Goal: Task Accomplishment & Management: Manage account settings

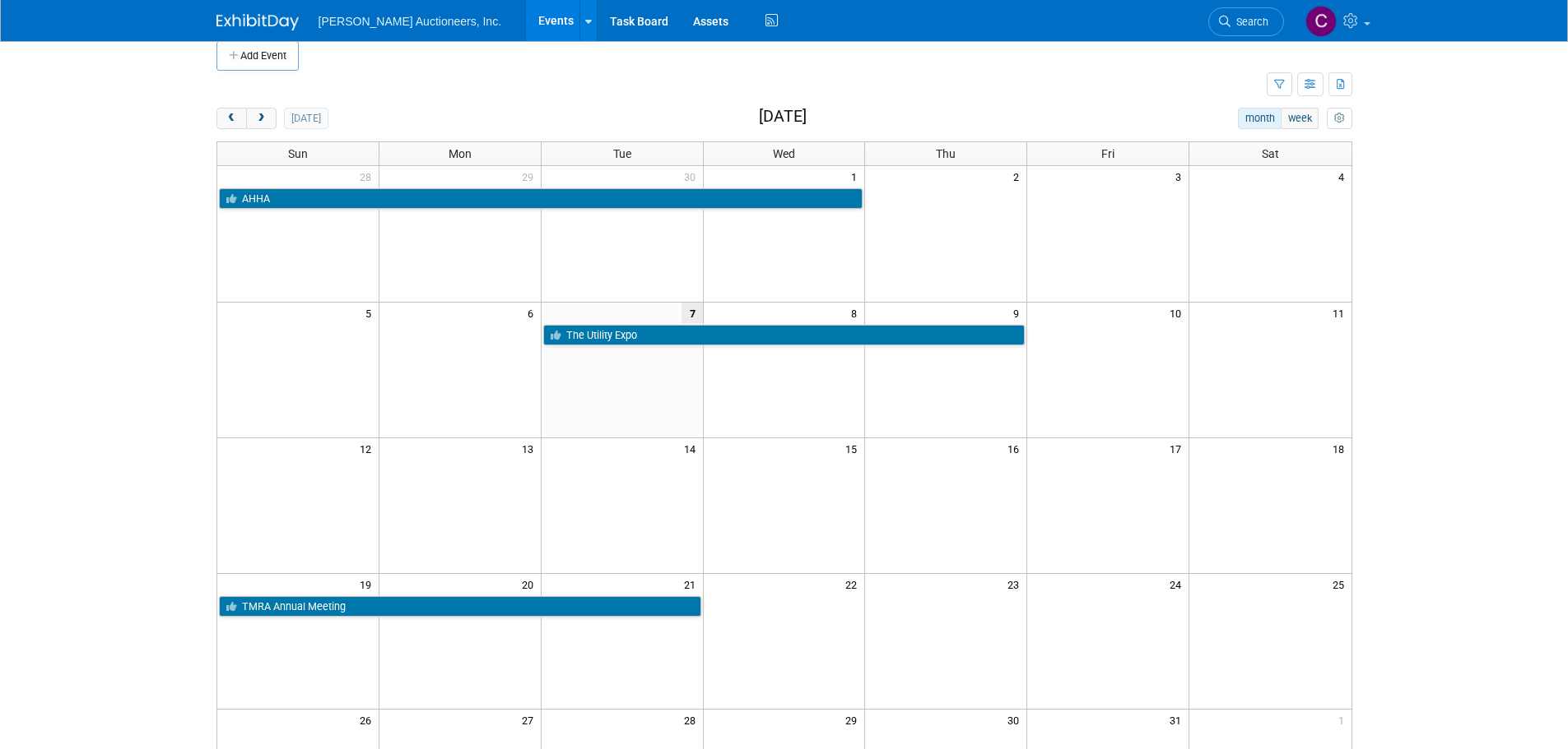
scroll to position [16, 0]
click at [269, 111] on button "next" at bounding box center [262, 118] width 31 height 21
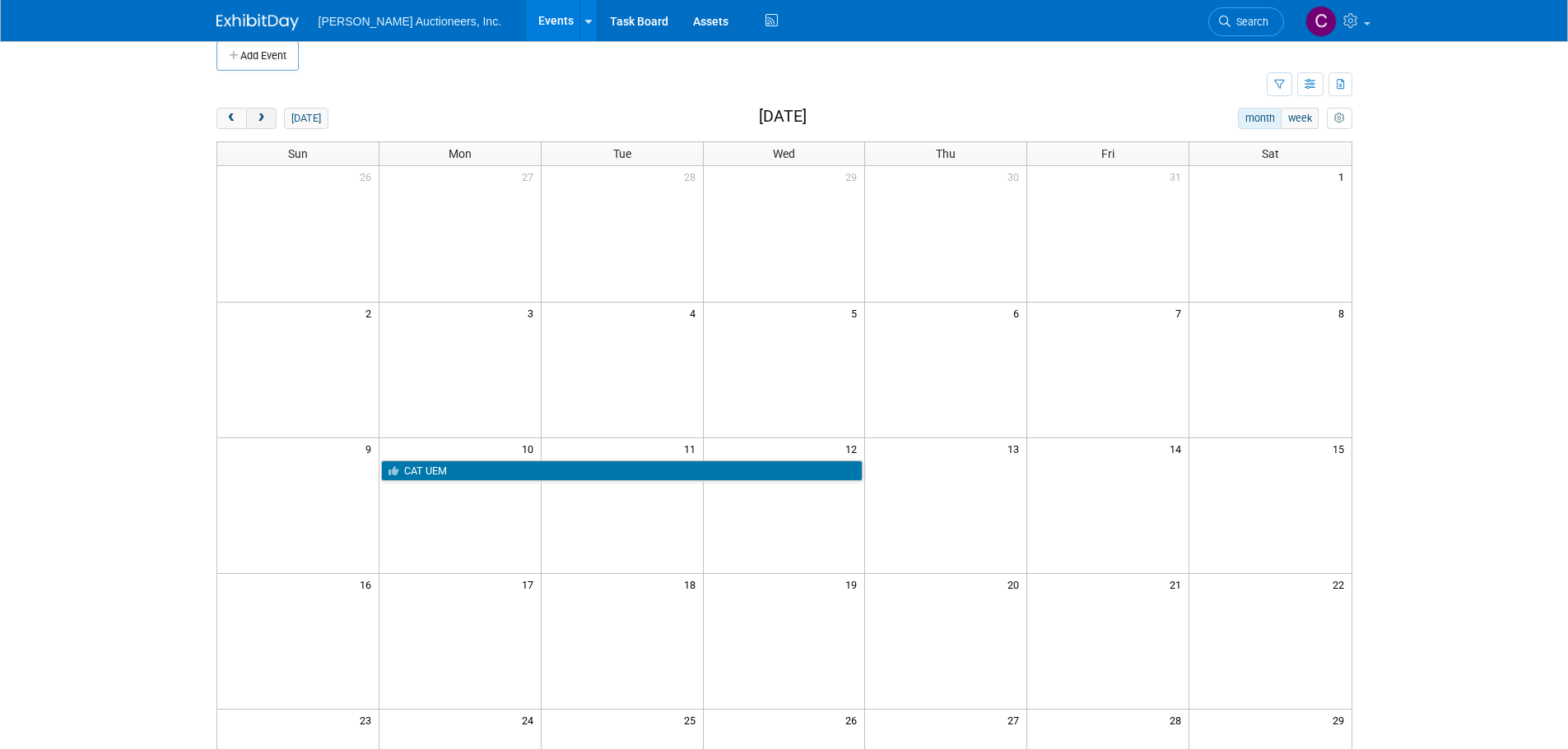
click at [269, 111] on button "next" at bounding box center [262, 118] width 31 height 21
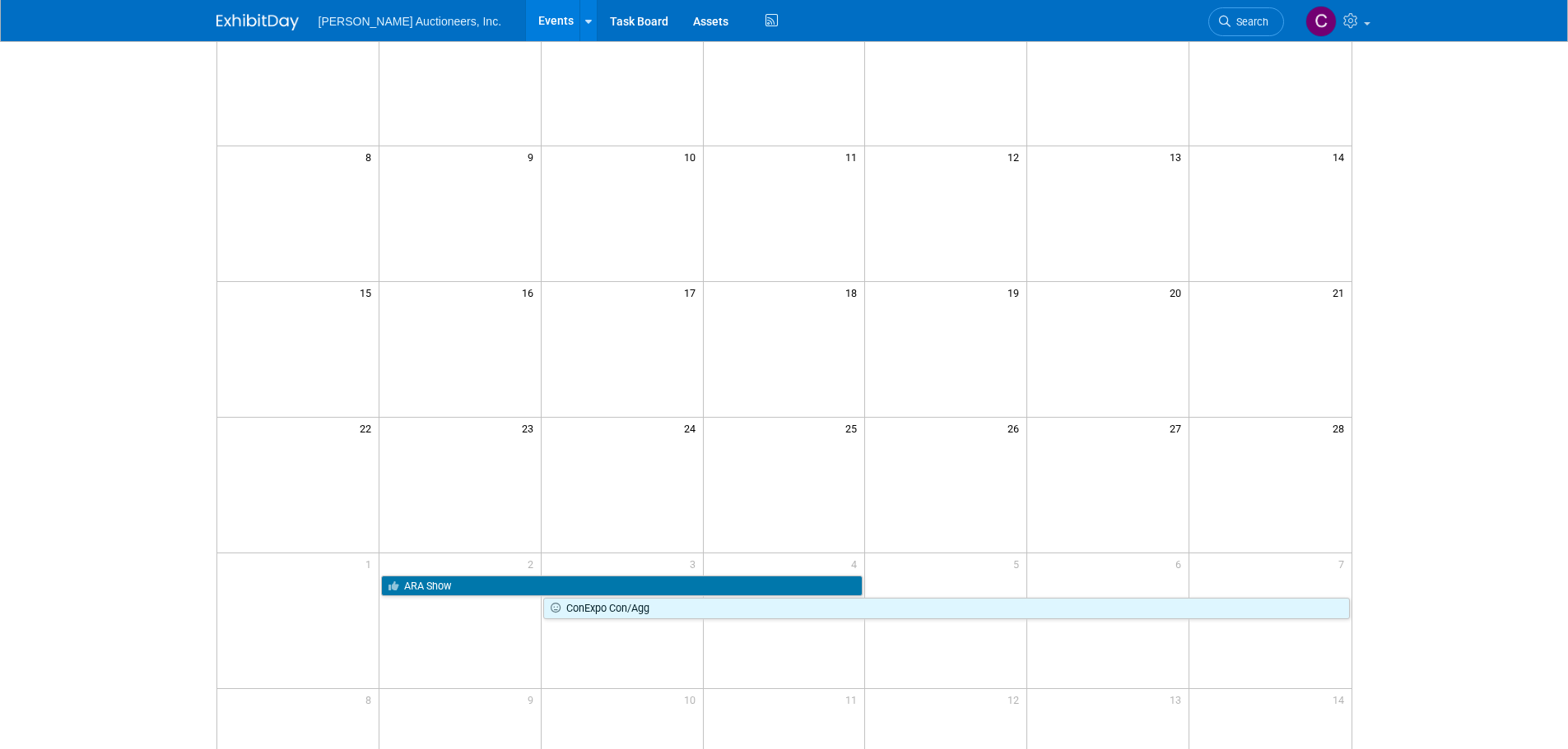
scroll to position [263, 0]
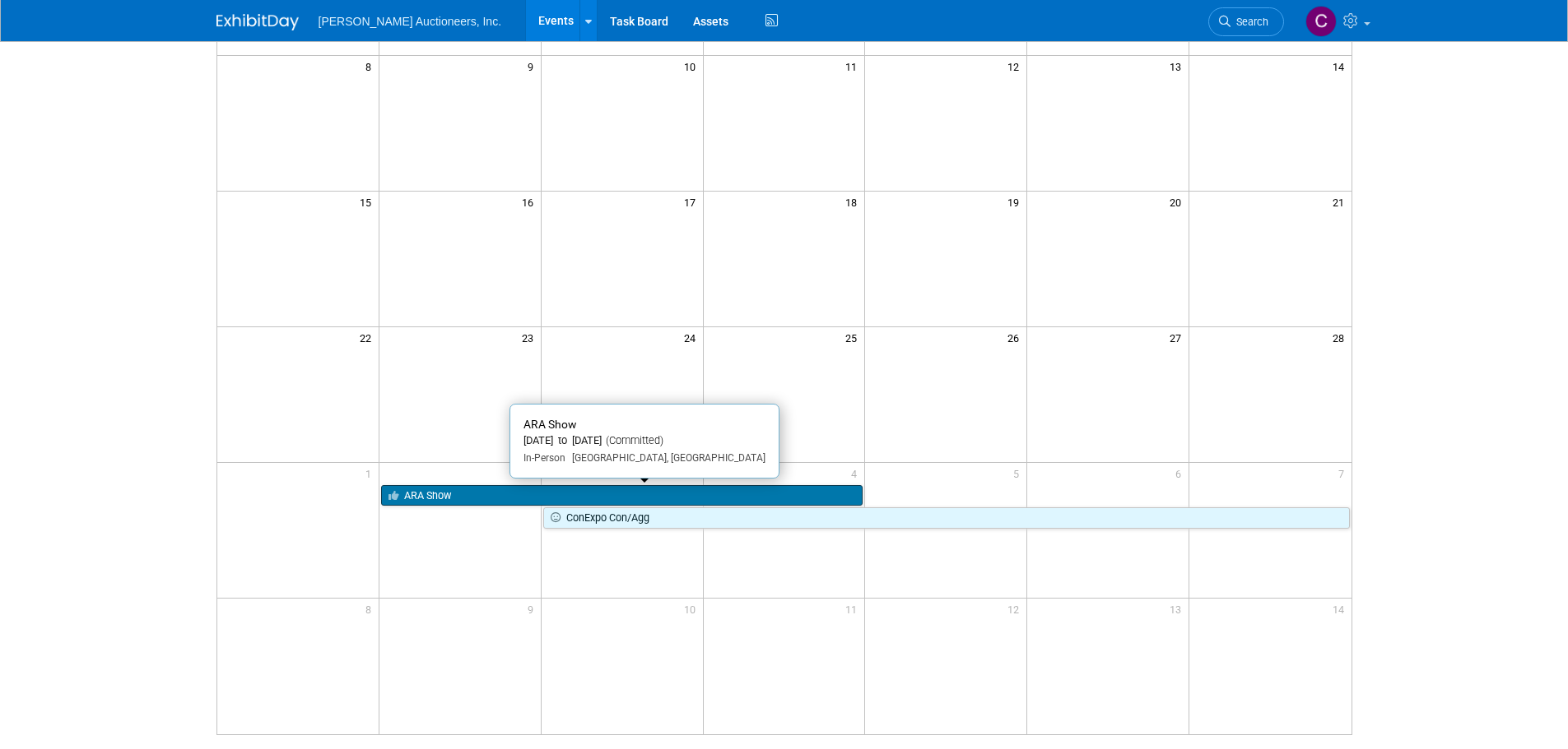
click at [460, 493] on link "ARA Show" at bounding box center [622, 495] width 483 height 21
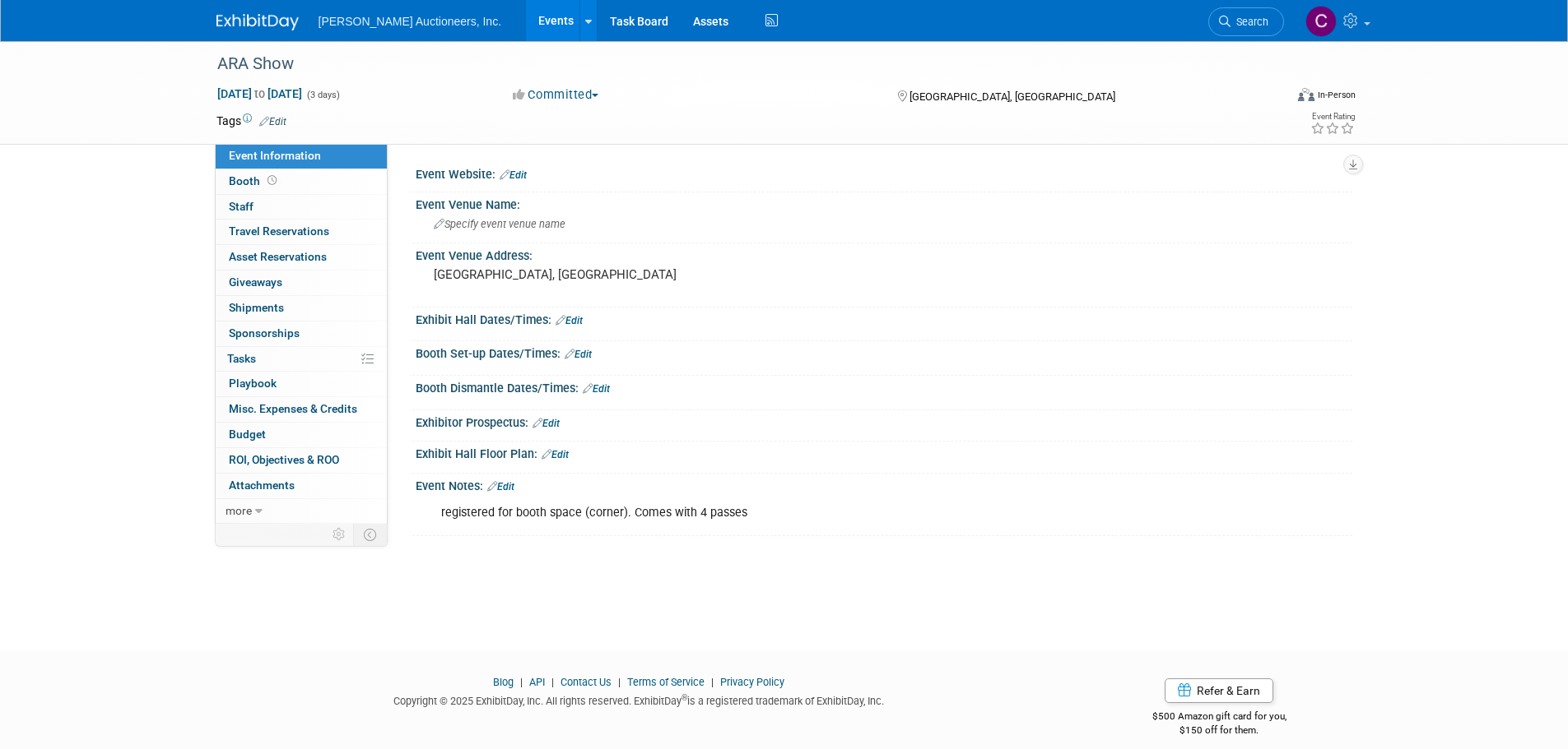
click at [237, 11] on link at bounding box center [268, 14] width 102 height 13
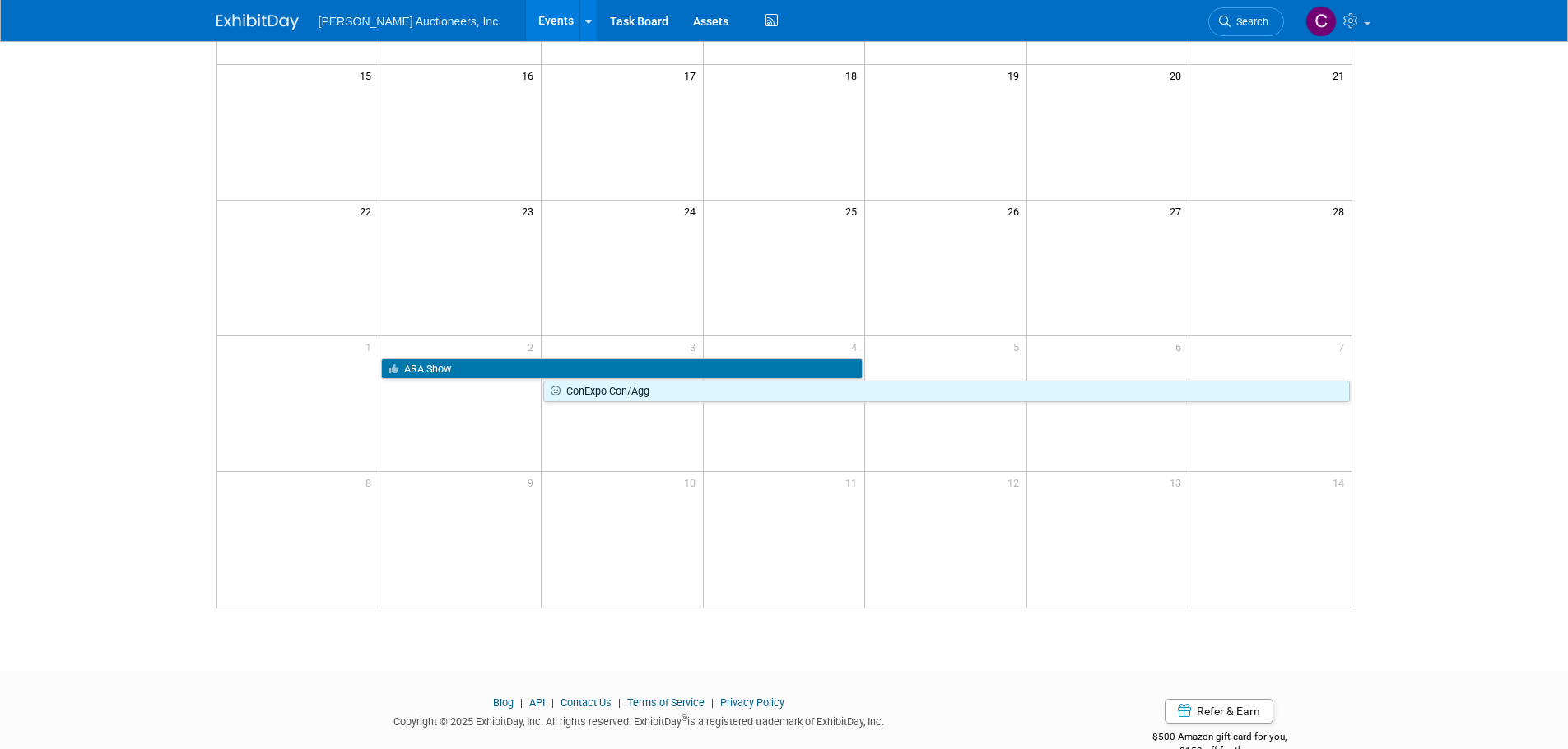
scroll to position [412, 0]
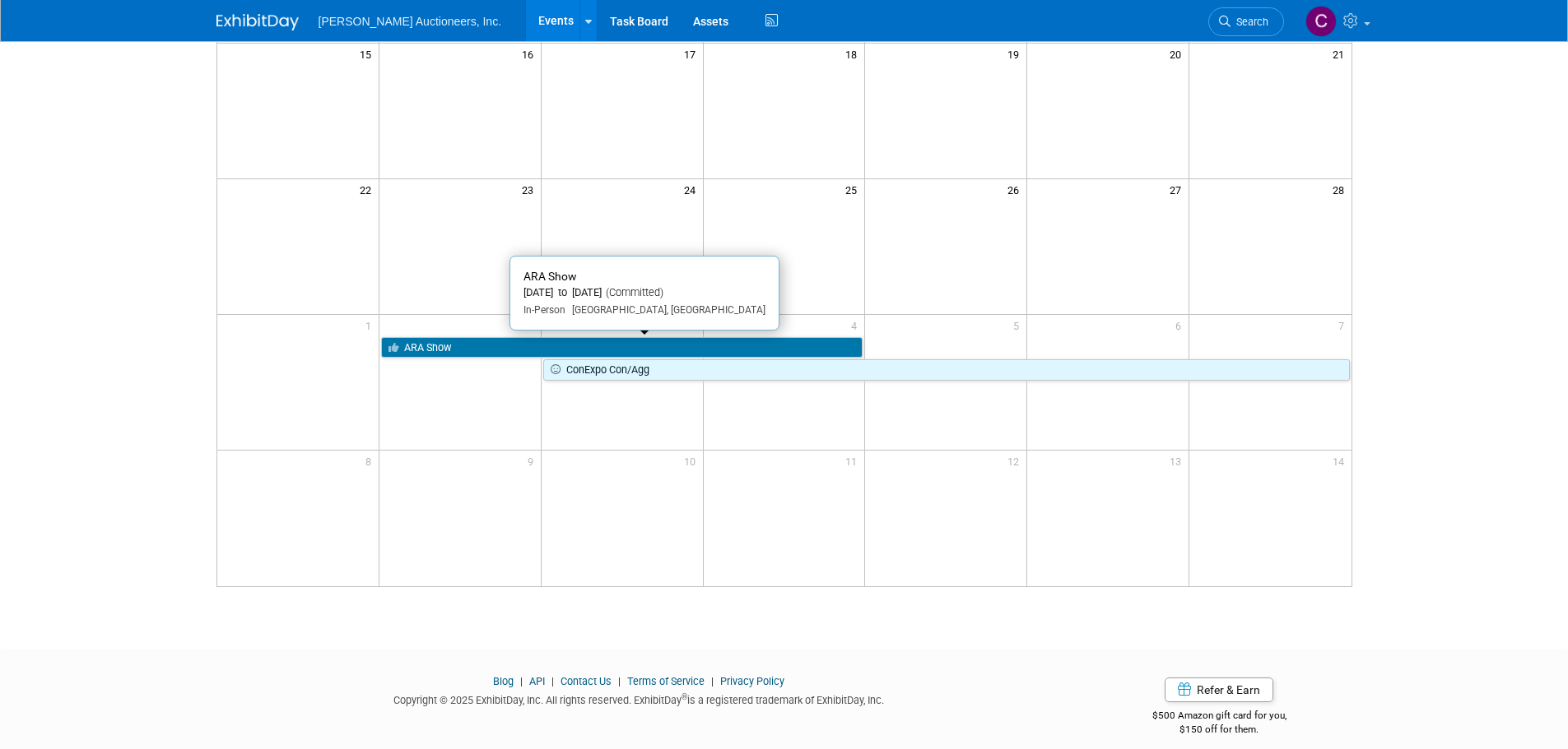
click at [551, 348] on link "ARA Show" at bounding box center [622, 348] width 483 height 21
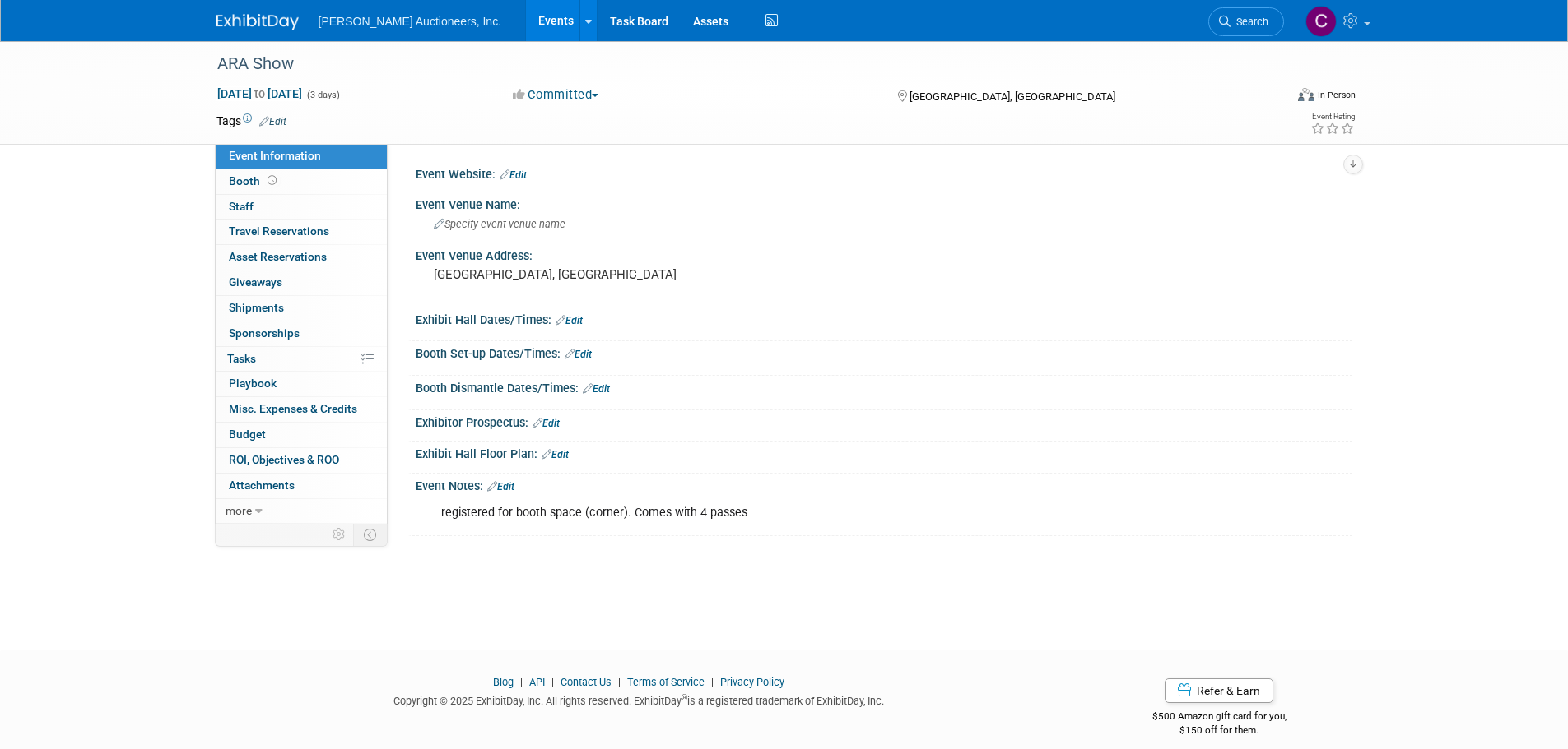
click at [514, 481] on link "Edit" at bounding box center [500, 487] width 27 height 12
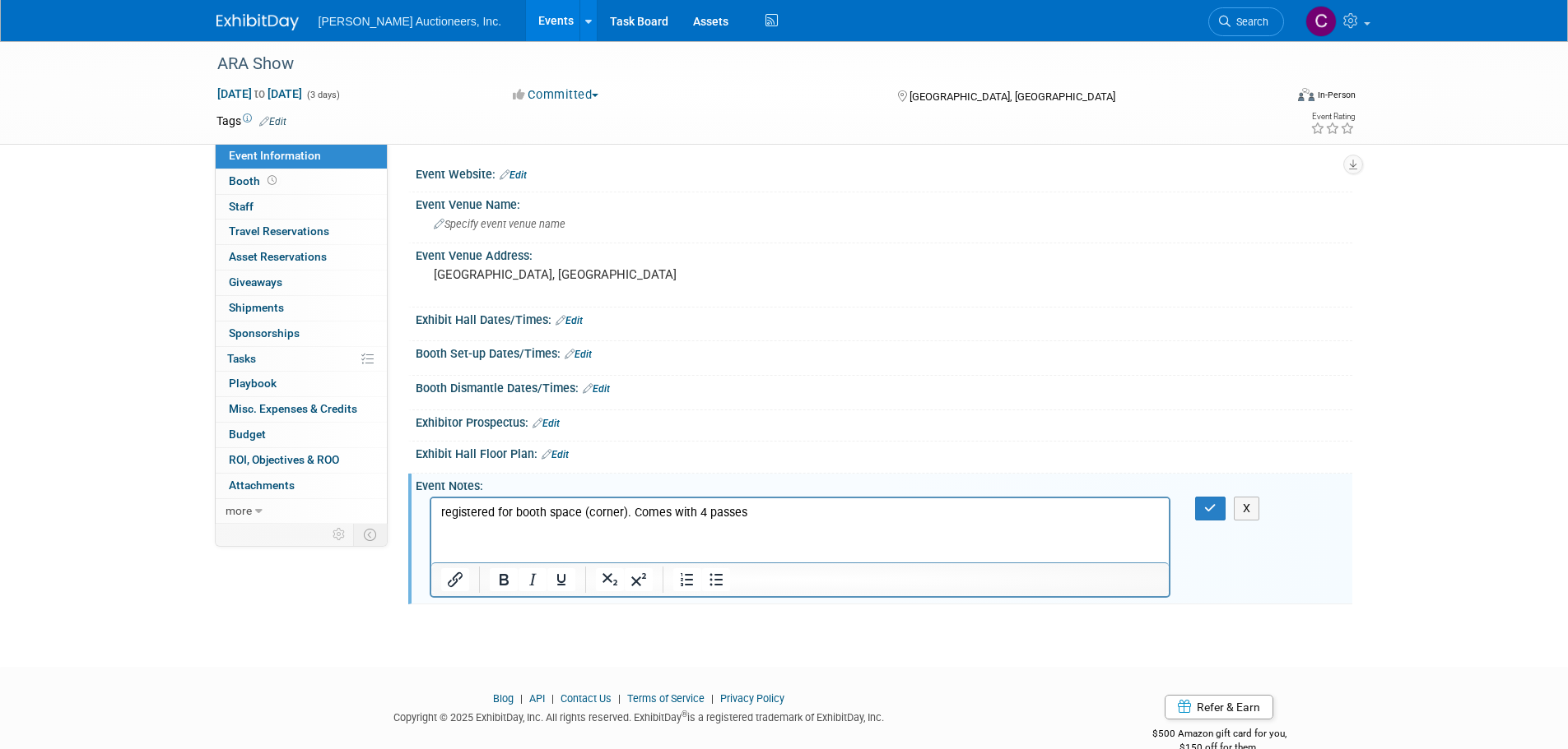
click at [790, 519] on p "registered for booth space (corner). Comes with 4 passes" at bounding box center [800, 513] width 720 height 16
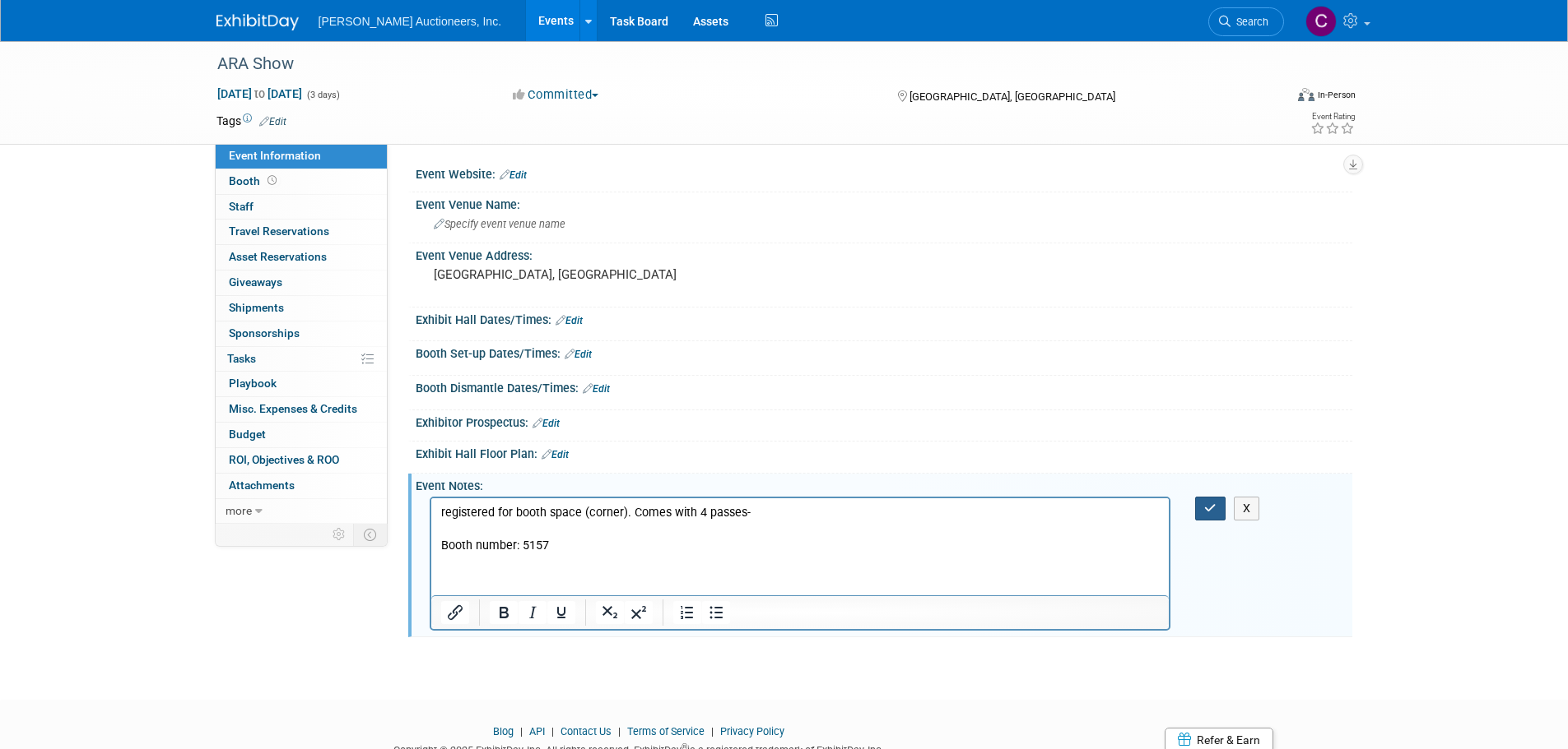
click at [1208, 505] on icon "button" at bounding box center [1210, 509] width 12 height 12
